Goal: Information Seeking & Learning: Learn about a topic

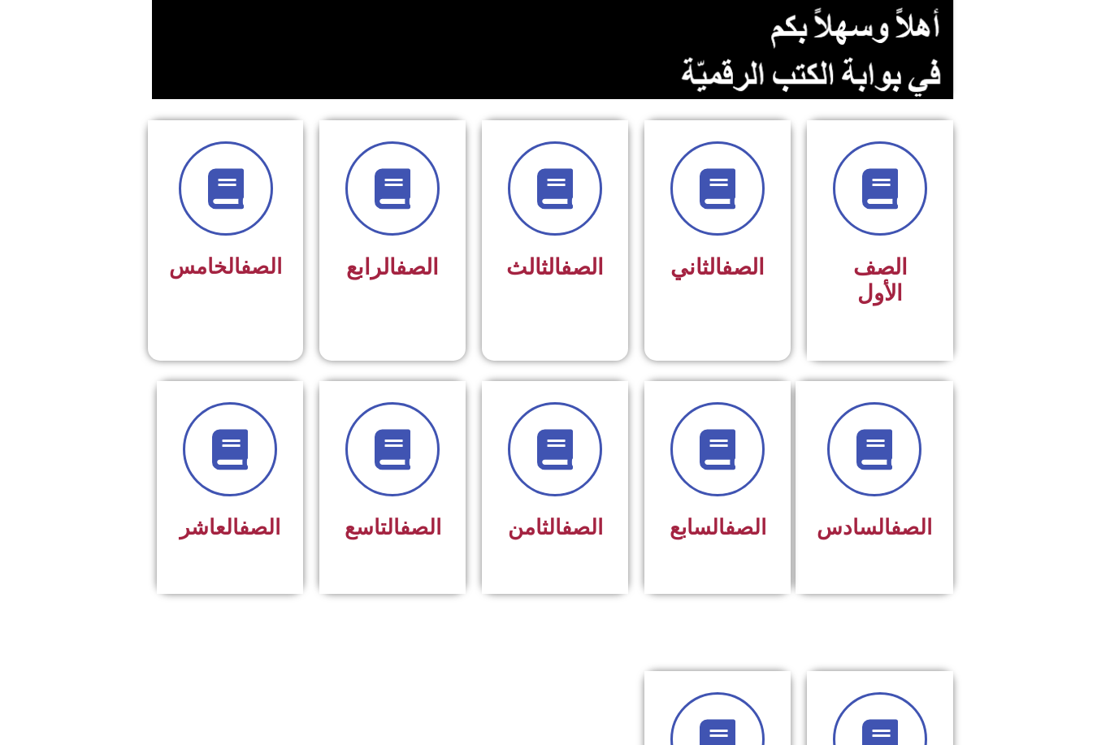
scroll to position [335, 0]
click at [760, 488] on div at bounding box center [717, 449] width 104 height 94
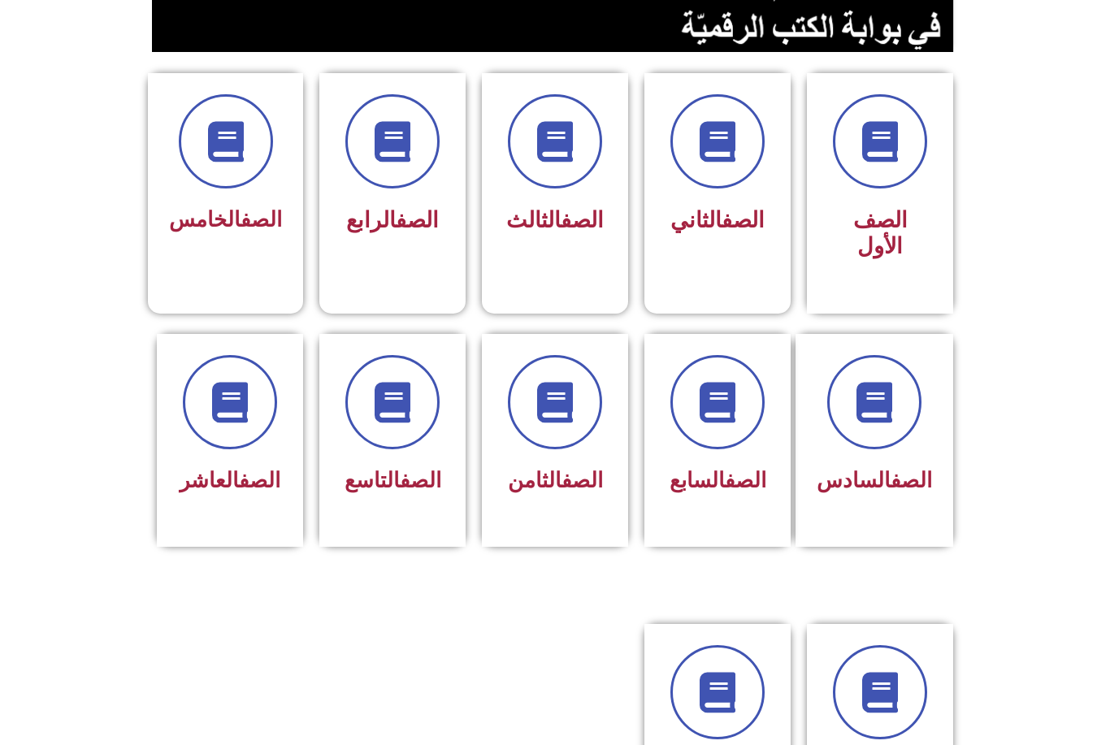
scroll to position [389, 0]
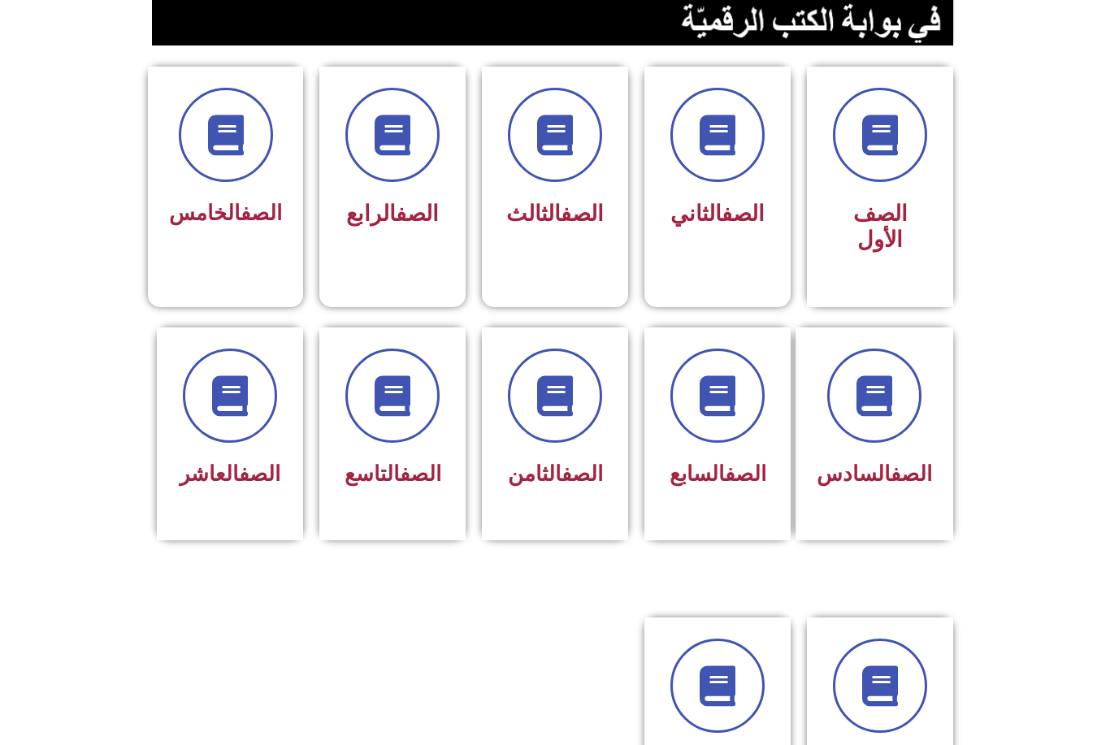
click at [261, 459] on div "الصف العاشر" at bounding box center [230, 475] width 104 height 40
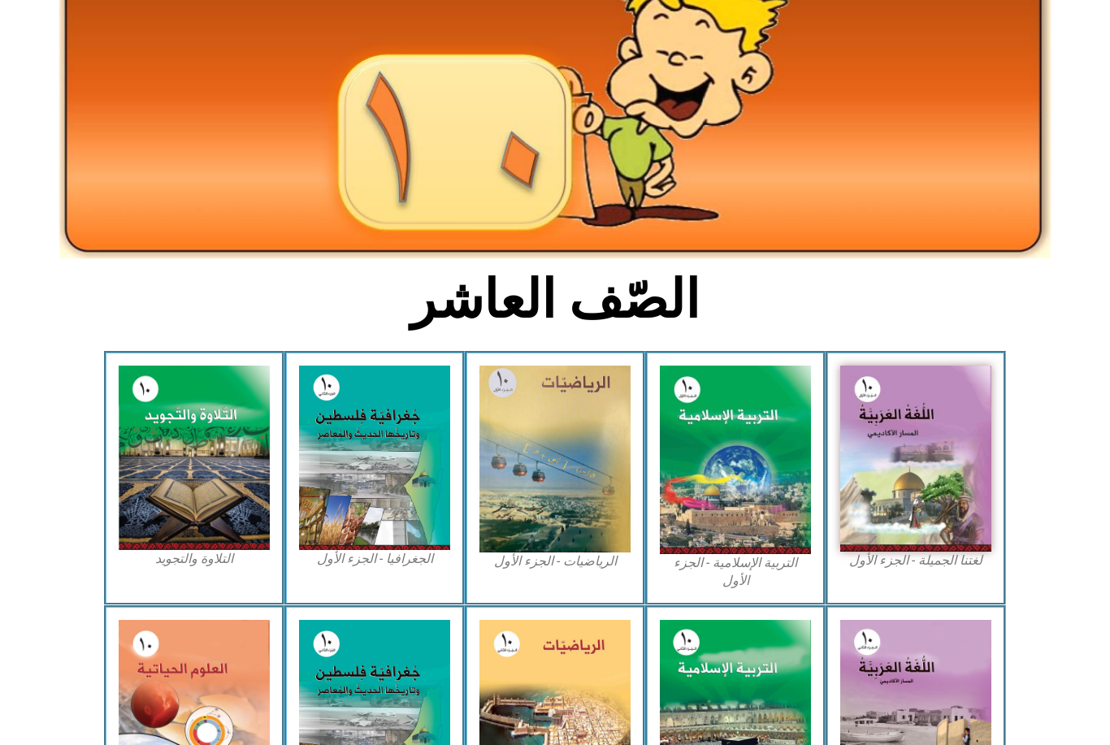
scroll to position [155, 0]
click at [944, 483] on img at bounding box center [915, 459] width 151 height 186
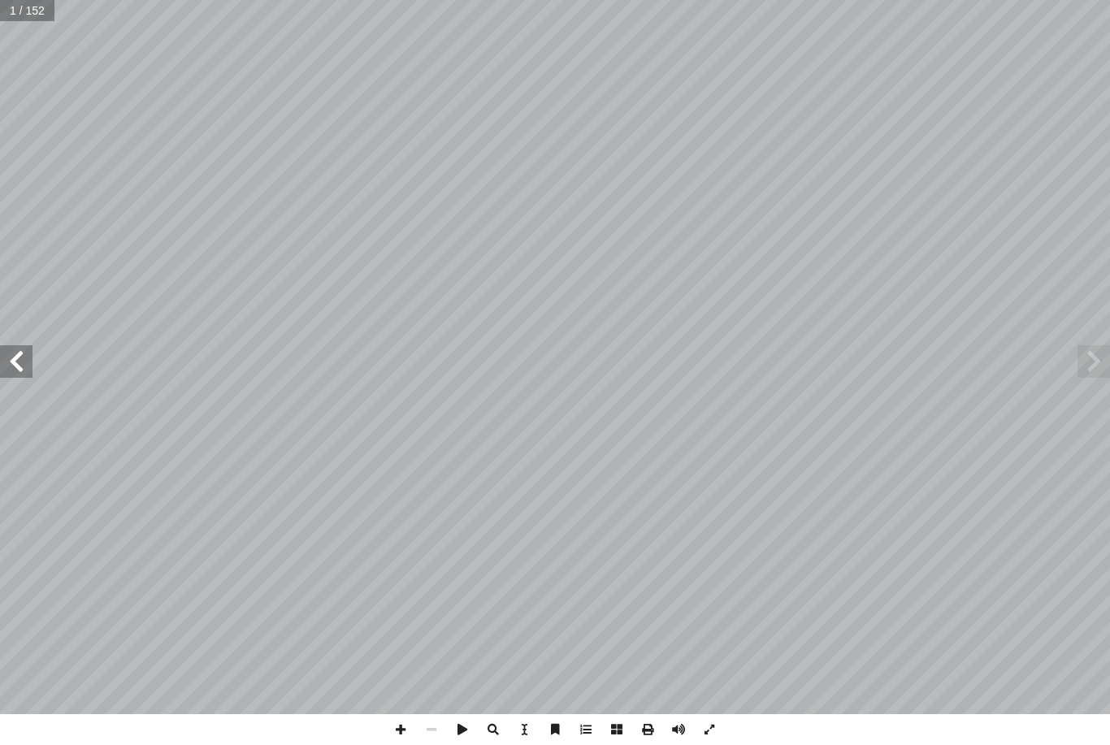
click at [27, 373] on span at bounding box center [16, 361] width 32 height 32
click at [24, 370] on span at bounding box center [16, 361] width 32 height 32
click at [31, 366] on span at bounding box center [16, 361] width 32 height 32
click at [28, 371] on span at bounding box center [16, 361] width 32 height 32
click at [27, 368] on span at bounding box center [16, 361] width 32 height 32
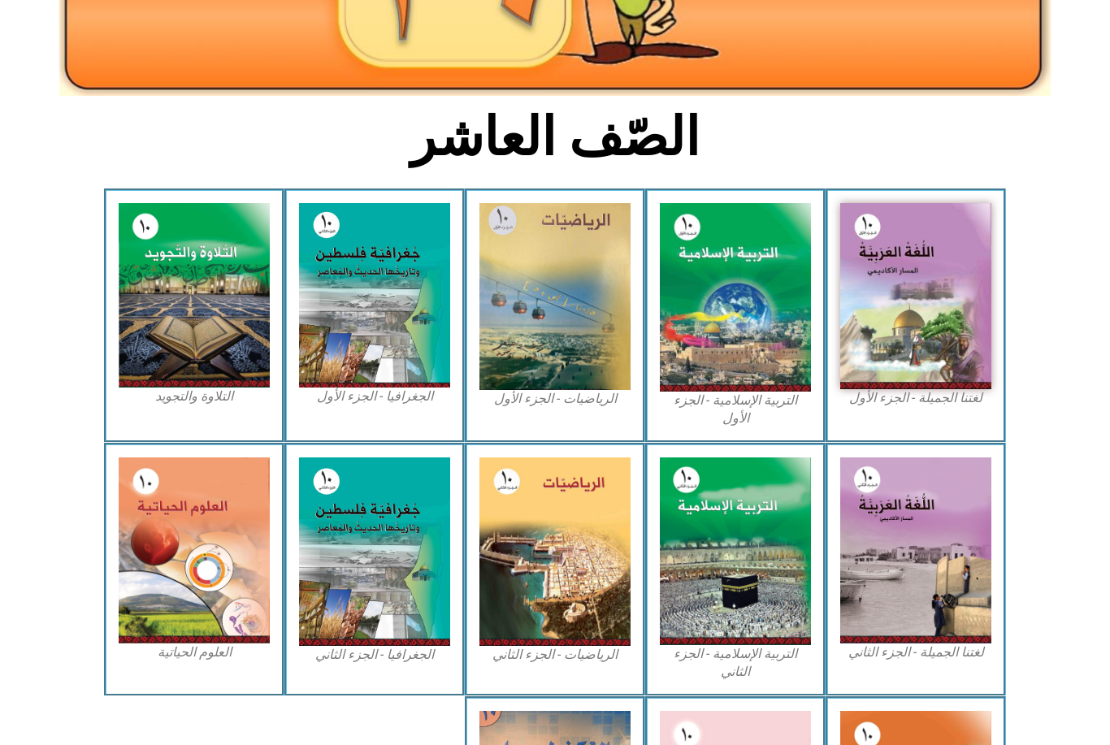
scroll to position [320, 0]
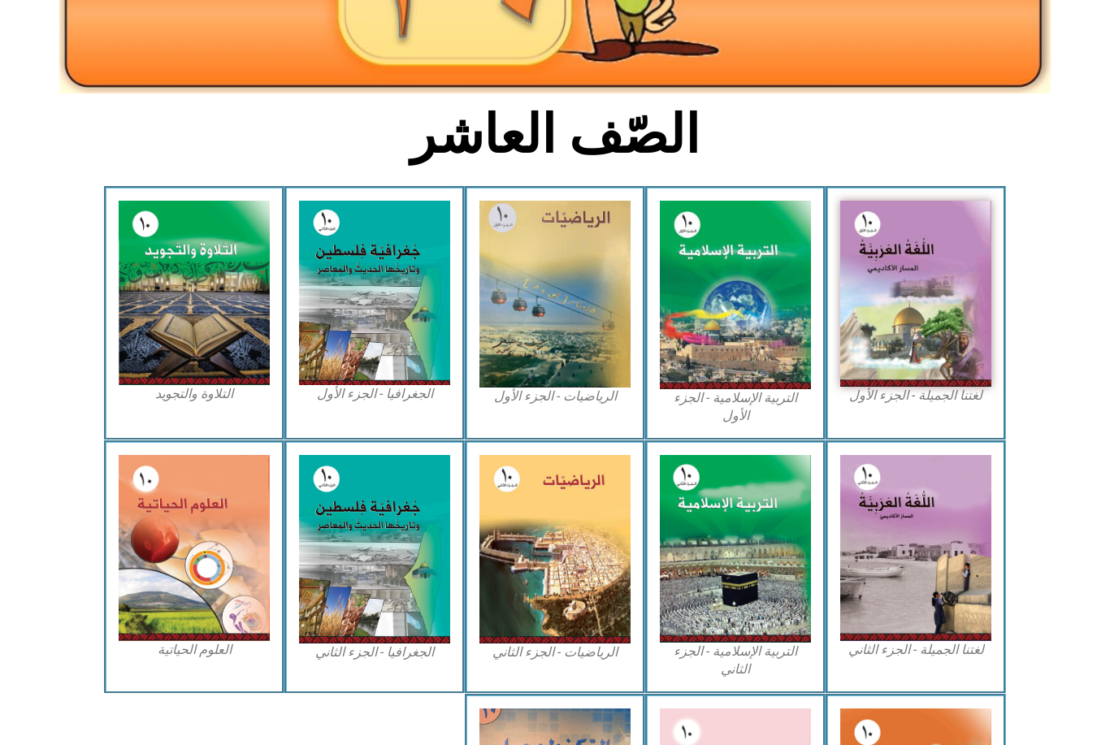
click at [941, 342] on img at bounding box center [915, 294] width 151 height 186
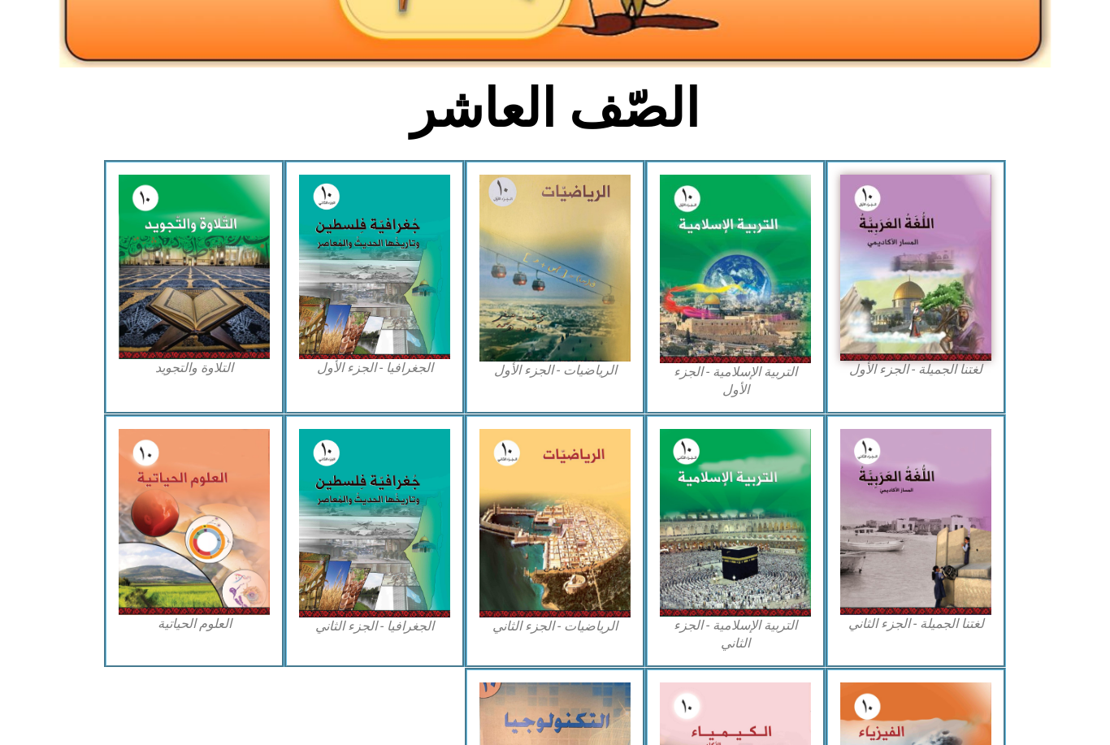
click at [58, 340] on section "لغتنا الجميلة - الجزء الأول​ التربية الإسلامية - الجزء الأول الرياضيات - الجزء …" at bounding box center [555, 286] width 1110 height 253
